Goal: Navigation & Orientation: Find specific page/section

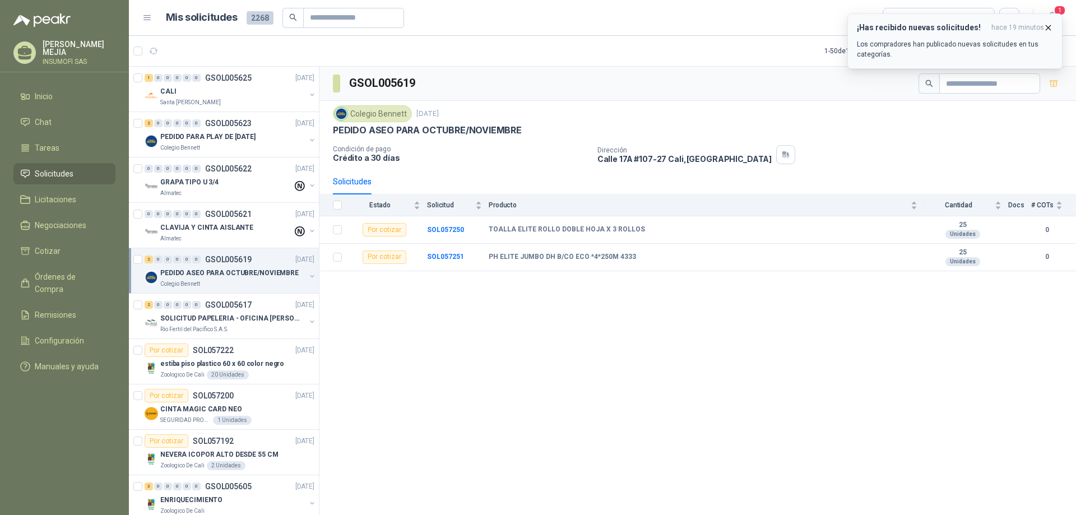
click at [949, 41] on p "Los compradores han publicado nuevas solicitudes en tus categorías." at bounding box center [955, 49] width 196 height 20
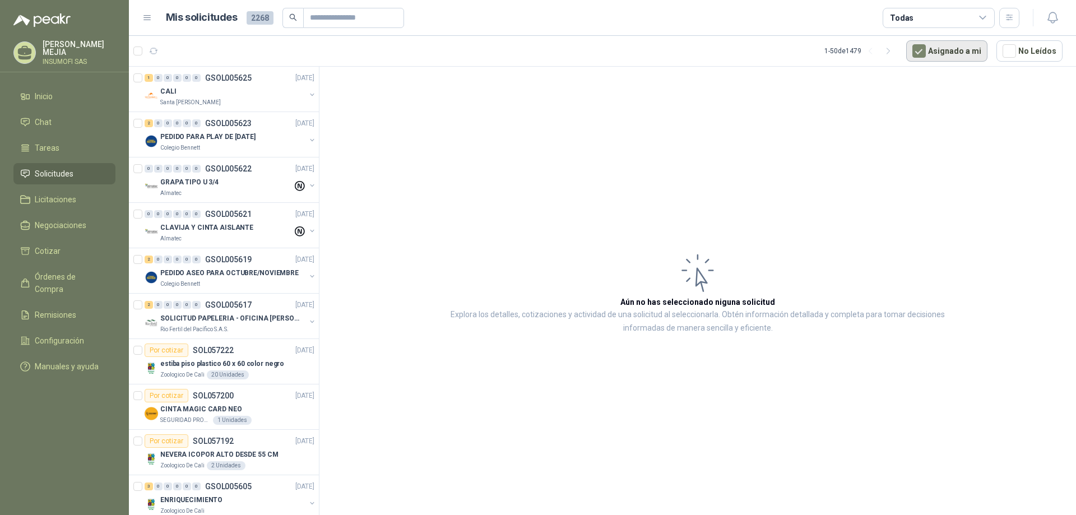
click at [948, 53] on button "Asignado a mi" at bounding box center [946, 50] width 81 height 21
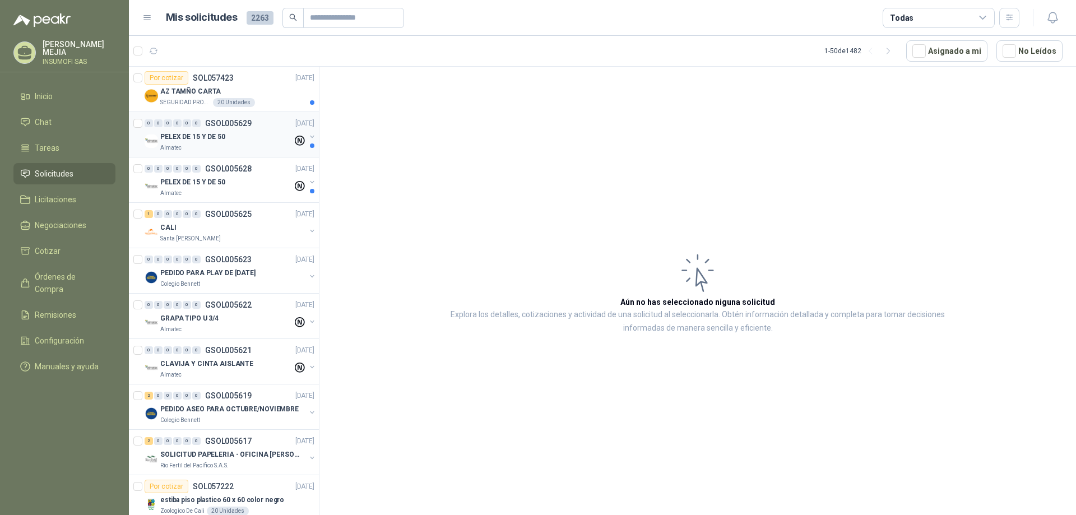
click at [219, 138] on p "PELEX DE 15 Y DE 50" at bounding box center [192, 137] width 65 height 11
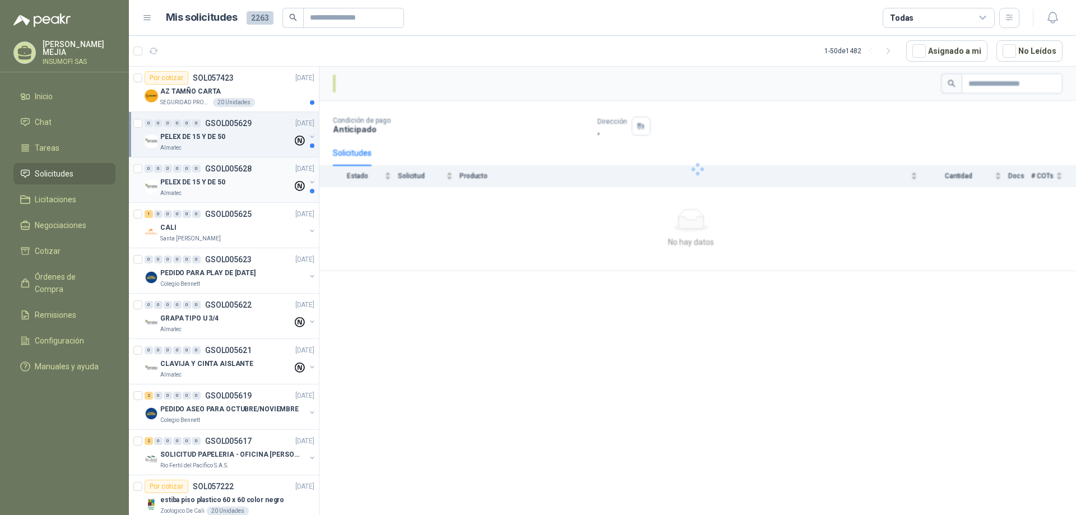
click at [222, 186] on p "PELEX DE 15 Y DE 50" at bounding box center [192, 182] width 65 height 11
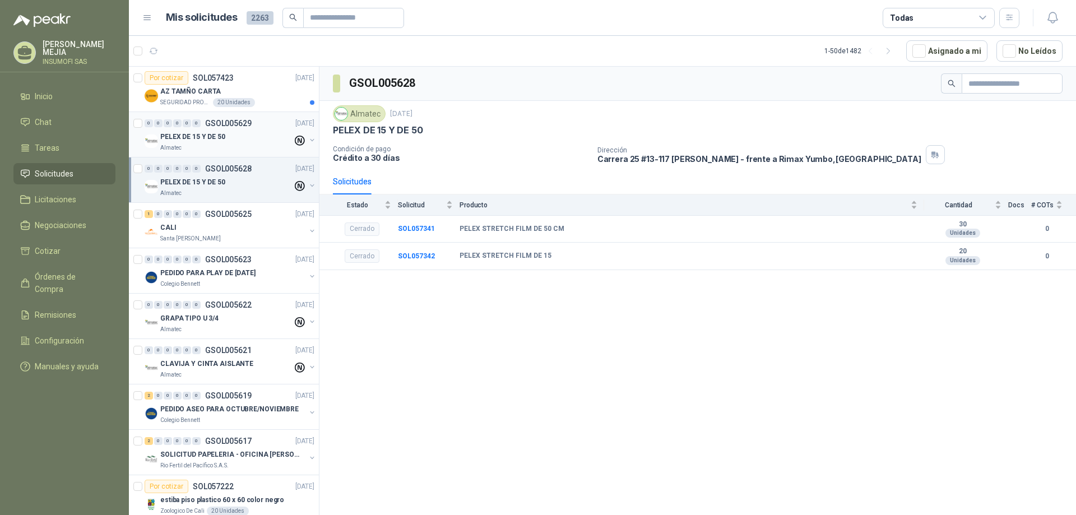
click at [198, 131] on div "PELEX DE 15 Y DE 50" at bounding box center [226, 136] width 132 height 13
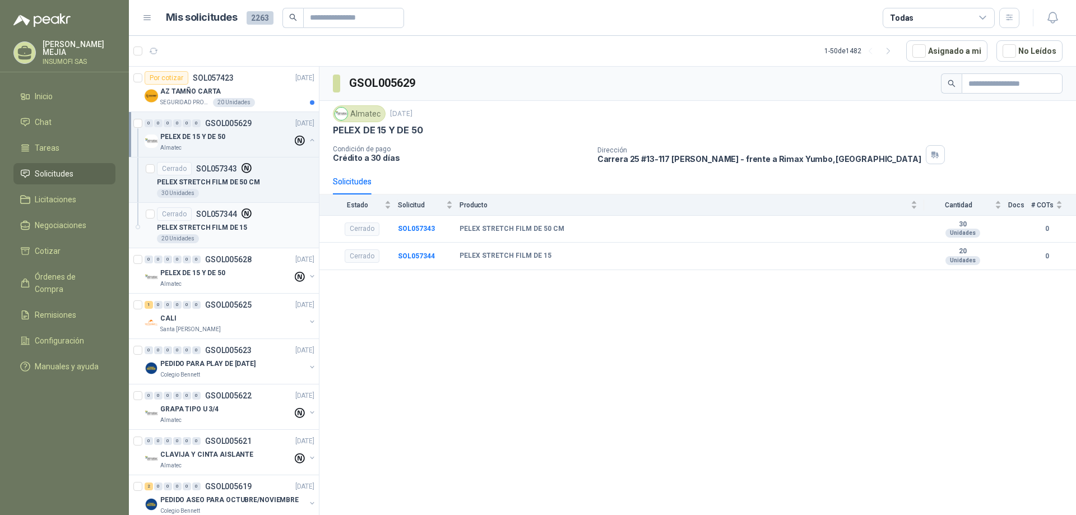
click at [189, 223] on p "PELEX STRETCH FILM DE 15" at bounding box center [202, 227] width 90 height 11
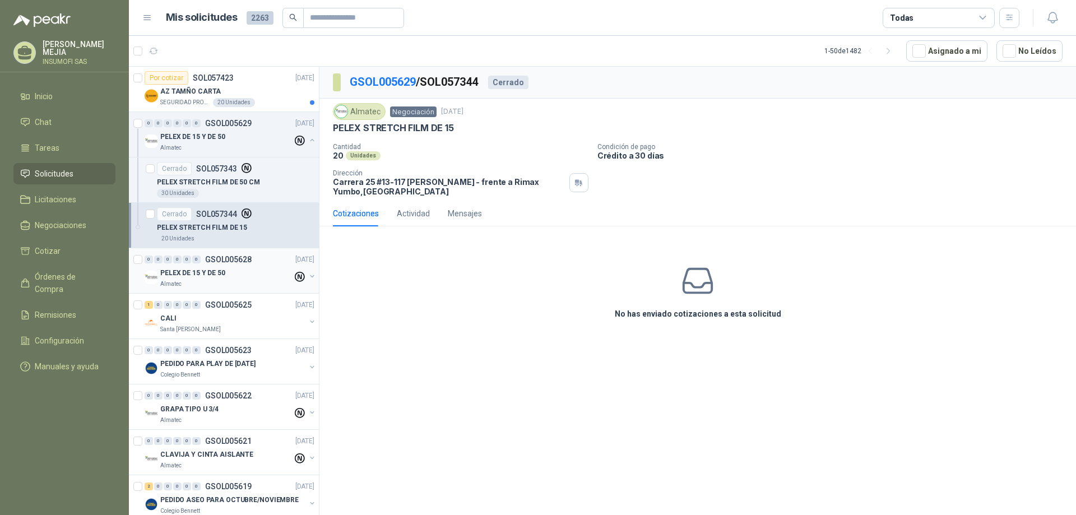
click at [203, 270] on p "PELEX DE 15 Y DE 50" at bounding box center [192, 273] width 65 height 11
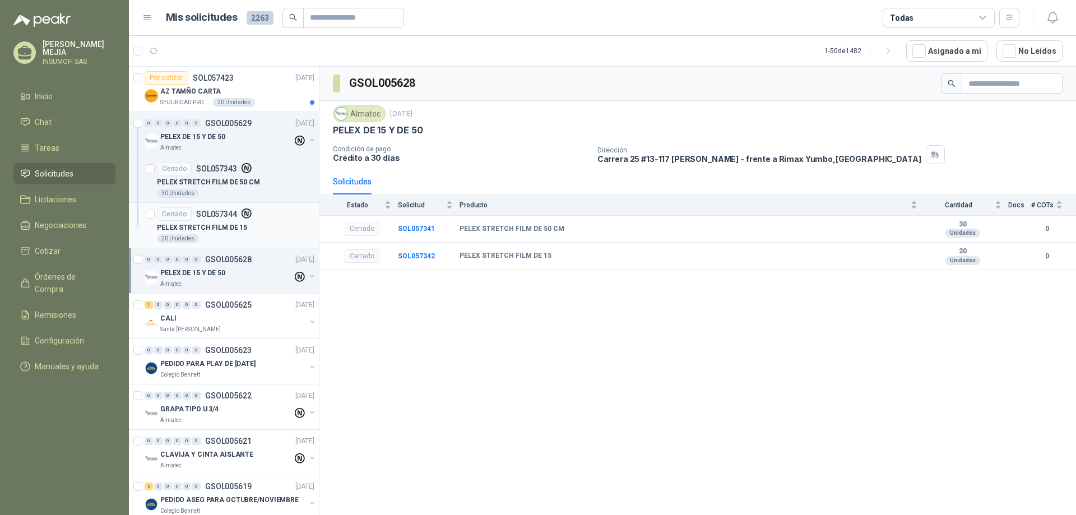
click at [210, 225] on p "PELEX STRETCH FILM DE 15" at bounding box center [202, 227] width 90 height 11
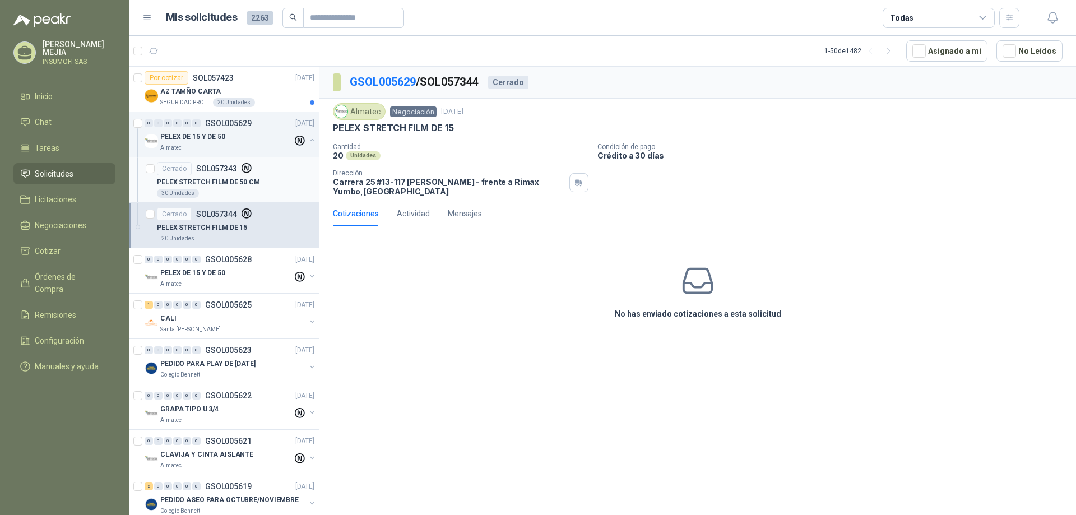
click at [212, 177] on p "PELEX STRETCH FILM DE 50 CM" at bounding box center [208, 182] width 103 height 11
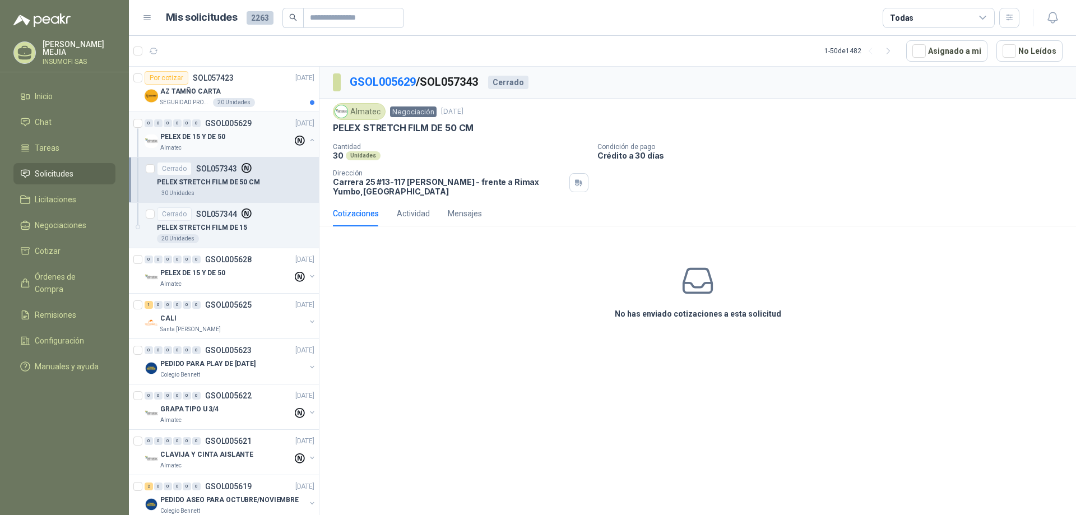
click at [222, 135] on p "PELEX DE 15 Y DE 50" at bounding box center [192, 137] width 65 height 11
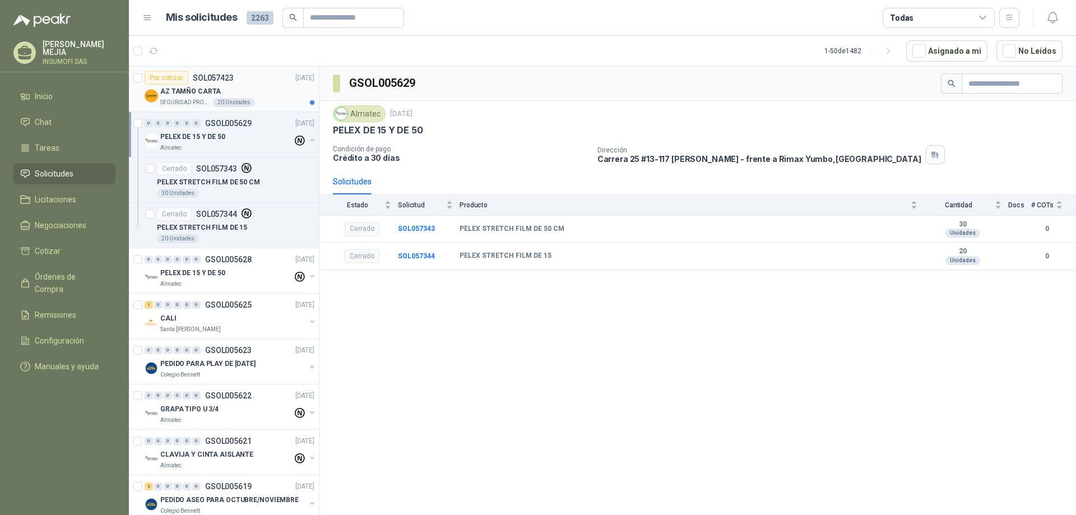
click at [192, 97] on div "AZ TAMÑO CARTA" at bounding box center [237, 91] width 154 height 13
